Goal: Check status: Check status

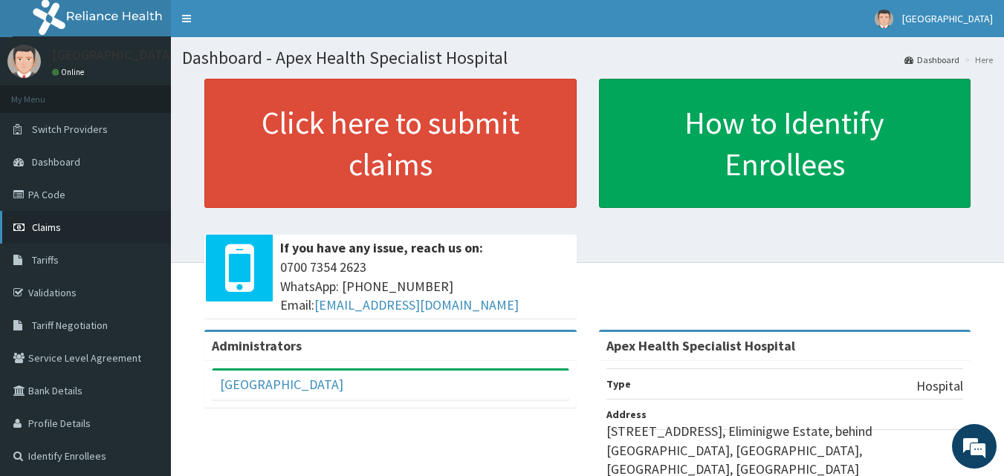
click at [104, 225] on link "Claims" at bounding box center [85, 227] width 171 height 33
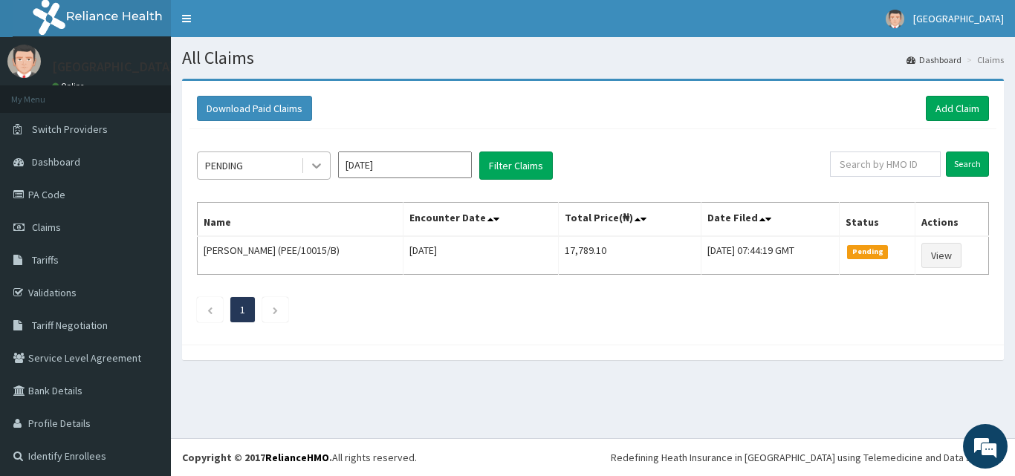
click at [314, 167] on icon at bounding box center [316, 166] width 9 height 5
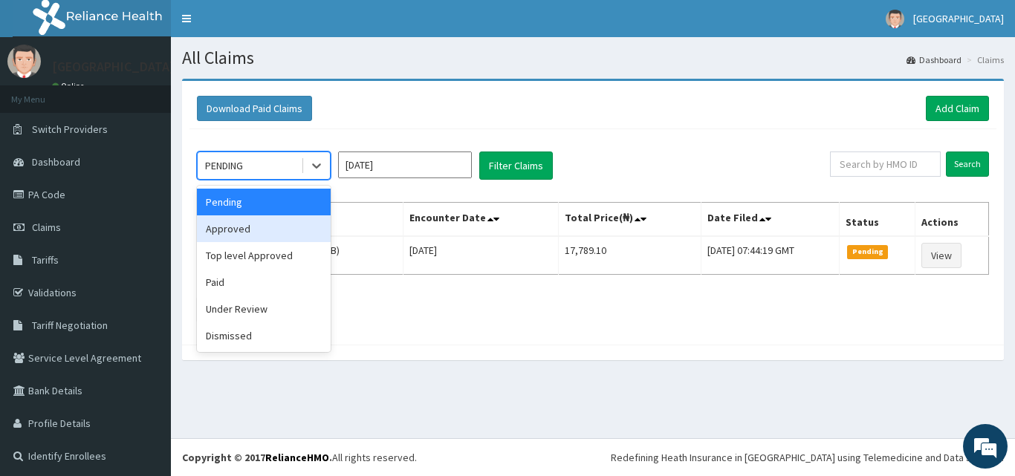
click at [274, 233] on div "Approved" at bounding box center [264, 229] width 134 height 27
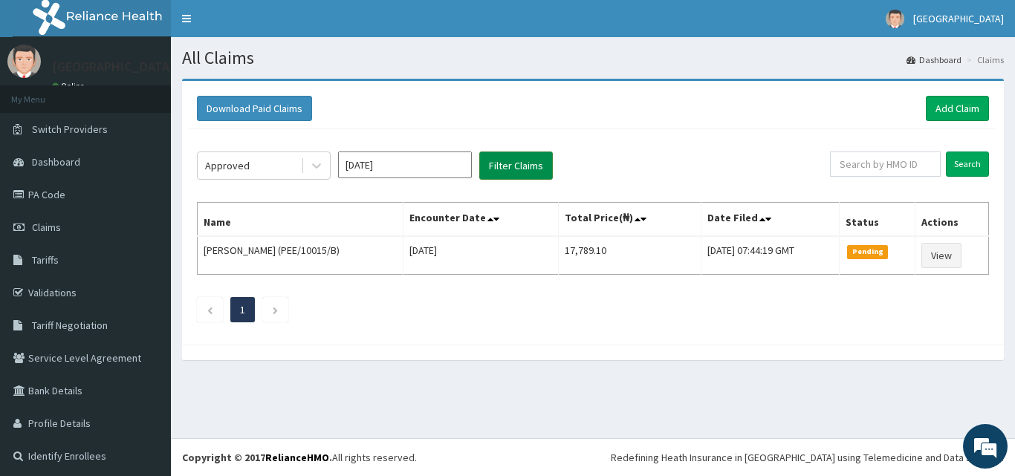
click at [540, 170] on button "Filter Claims" at bounding box center [516, 166] width 74 height 28
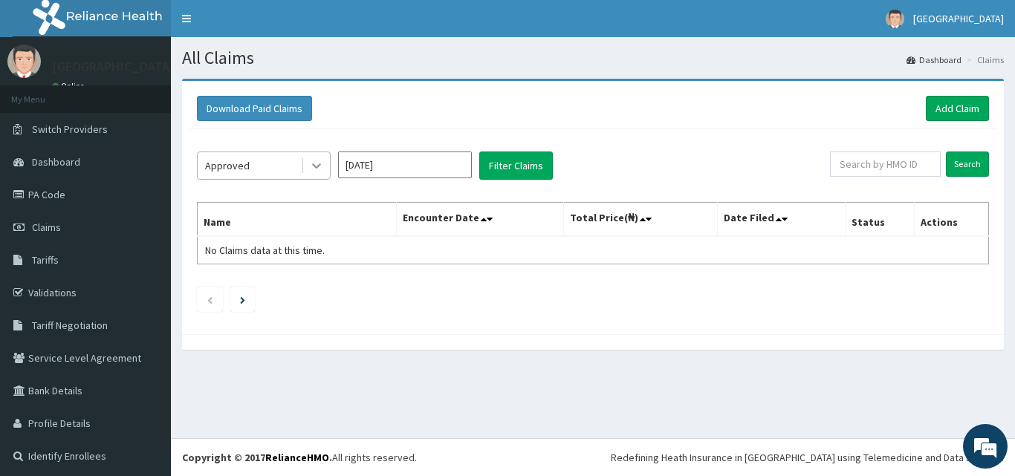
click at [317, 165] on icon at bounding box center [316, 165] width 15 height 15
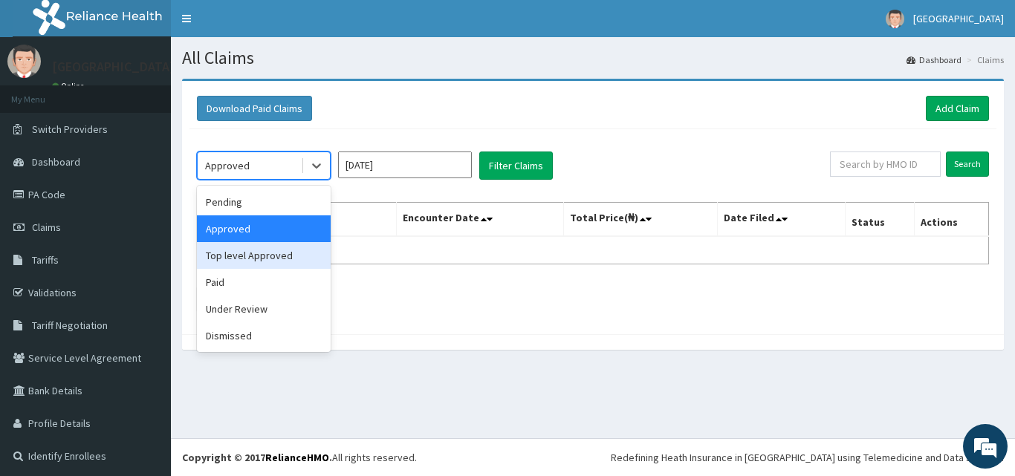
click at [287, 260] on div "Top level Approved" at bounding box center [264, 255] width 134 height 27
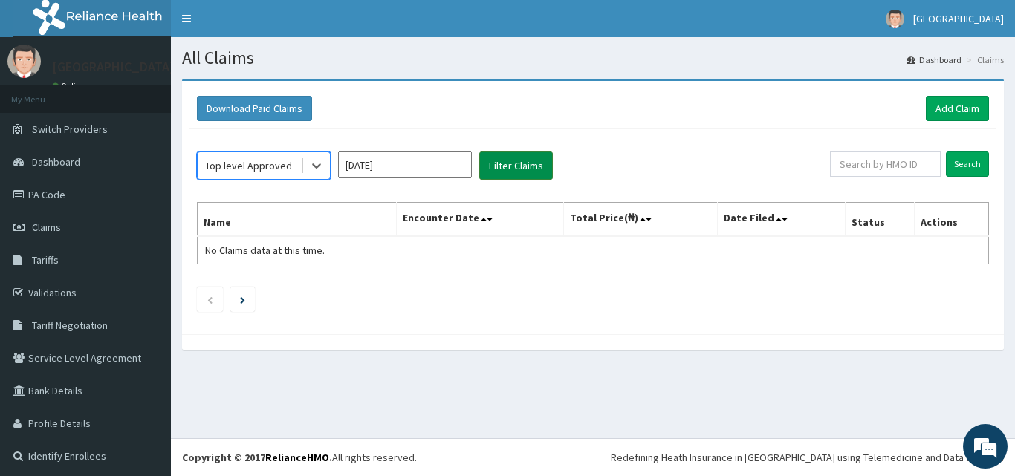
click at [509, 152] on button "Filter Claims" at bounding box center [516, 166] width 74 height 28
click at [508, 162] on button "Filter Claims" at bounding box center [516, 166] width 74 height 28
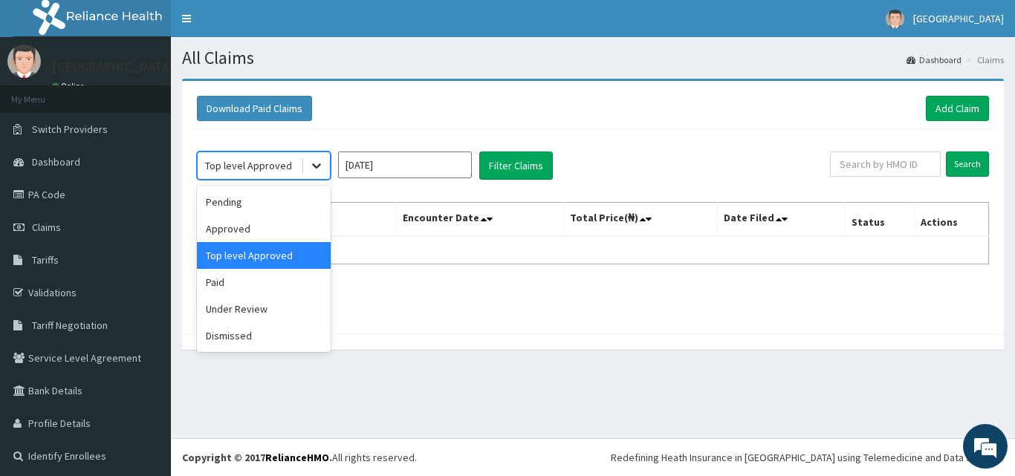
click at [310, 165] on icon at bounding box center [316, 165] width 15 height 15
click at [264, 309] on div "Under Review" at bounding box center [264, 309] width 134 height 27
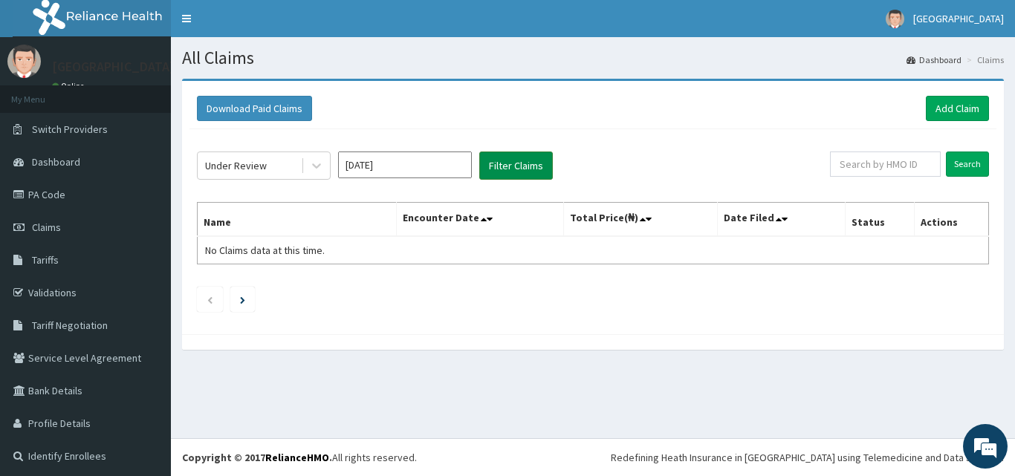
click at [525, 155] on button "Filter Claims" at bounding box center [516, 166] width 74 height 28
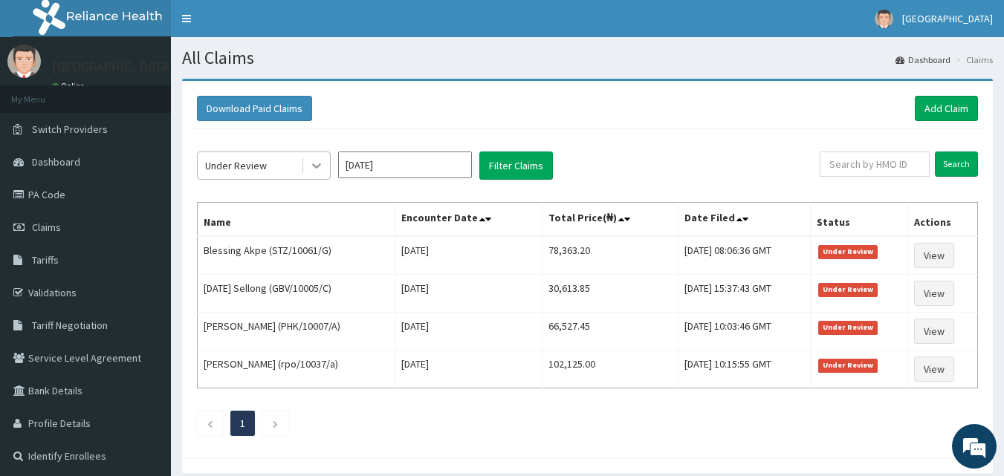
click at [321, 162] on icon at bounding box center [316, 165] width 15 height 15
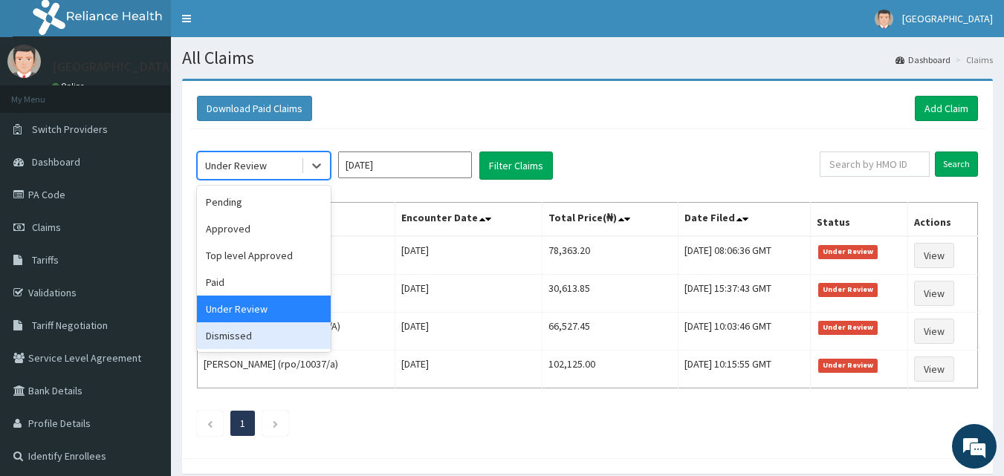
click at [270, 334] on div "Dismissed" at bounding box center [264, 336] width 134 height 27
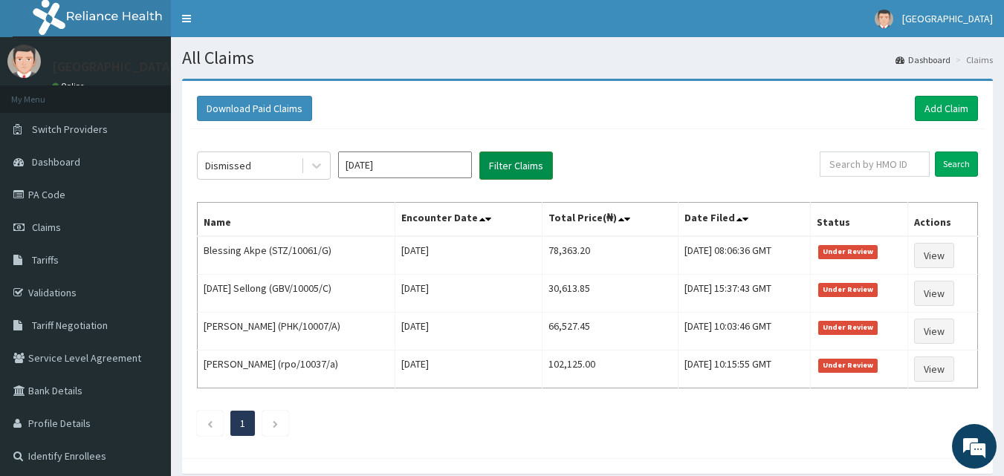
click at [520, 163] on button "Filter Claims" at bounding box center [516, 166] width 74 height 28
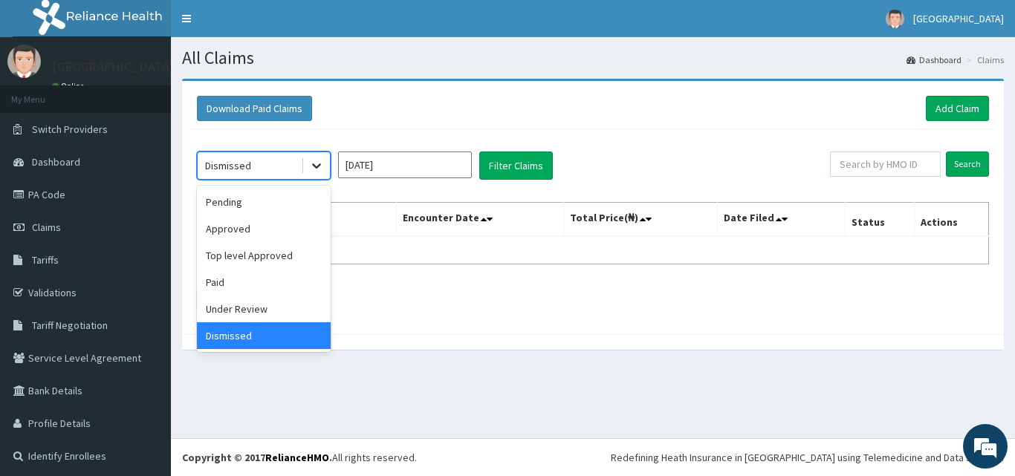
click at [314, 161] on icon at bounding box center [316, 165] width 15 height 15
click at [256, 280] on div "Paid" at bounding box center [264, 282] width 134 height 27
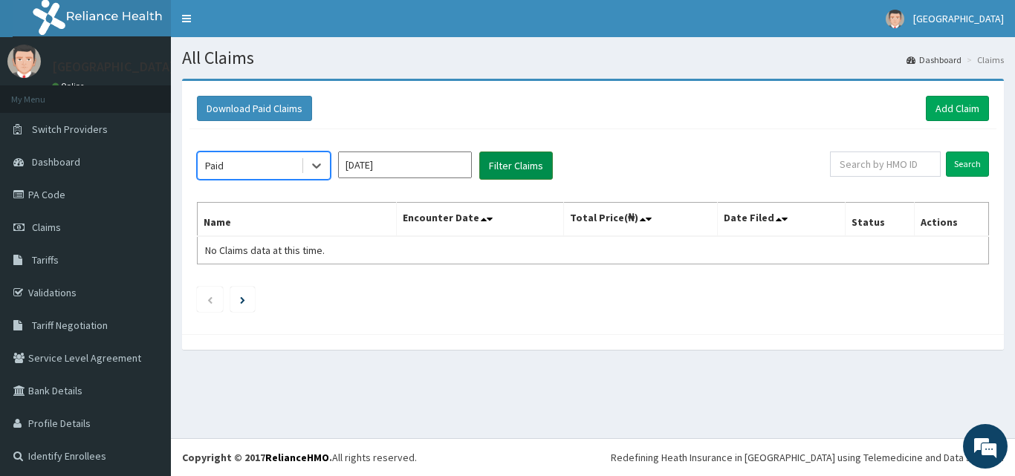
click at [504, 164] on button "Filter Claims" at bounding box center [516, 166] width 74 height 28
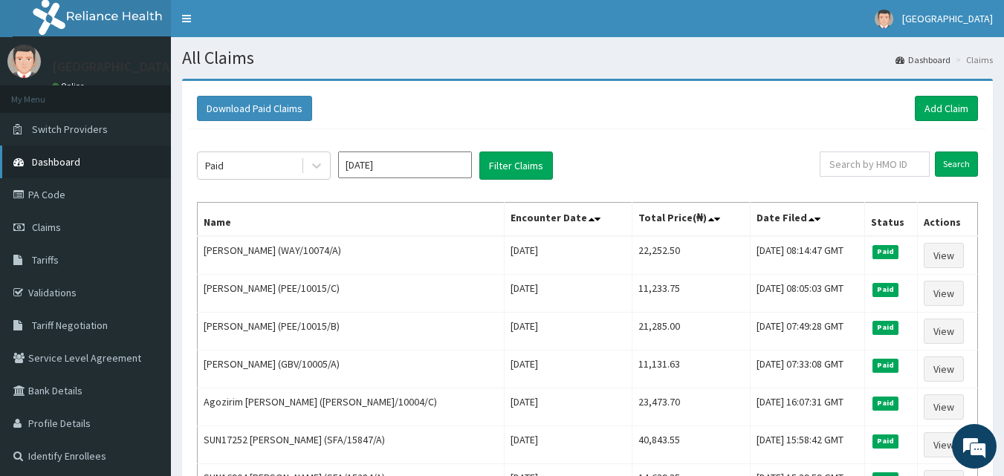
click at [75, 161] on span "Dashboard" at bounding box center [56, 161] width 48 height 13
